Goal: Transaction & Acquisition: Purchase product/service

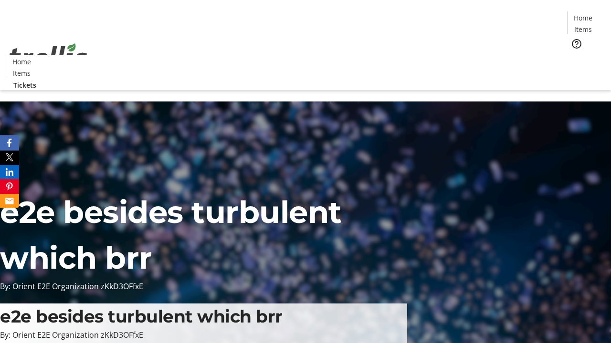
click at [574, 55] on span "Tickets" at bounding box center [585, 60] width 23 height 10
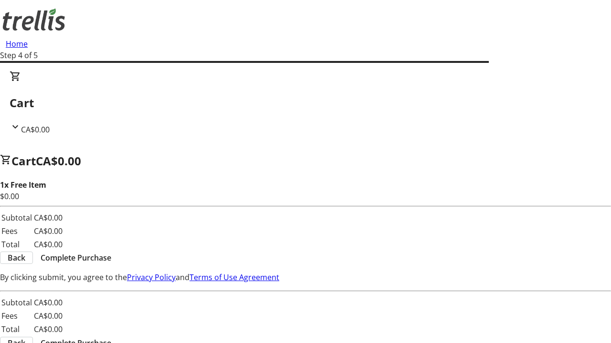
click at [111, 252] on span "Complete Purchase" at bounding box center [76, 257] width 71 height 11
